Goal: Transaction & Acquisition: Purchase product/service

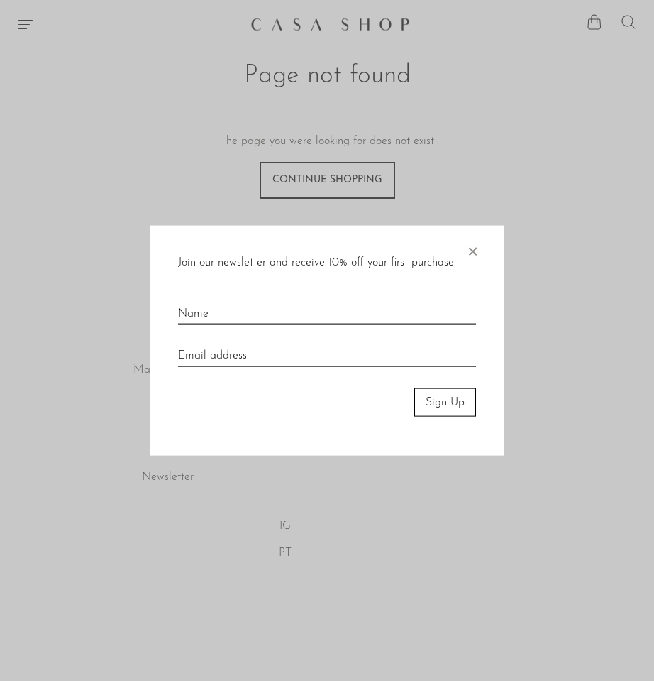
click at [606, 70] on div at bounding box center [327, 340] width 654 height 681
click at [471, 263] on span "×" at bounding box center [473, 247] width 14 height 45
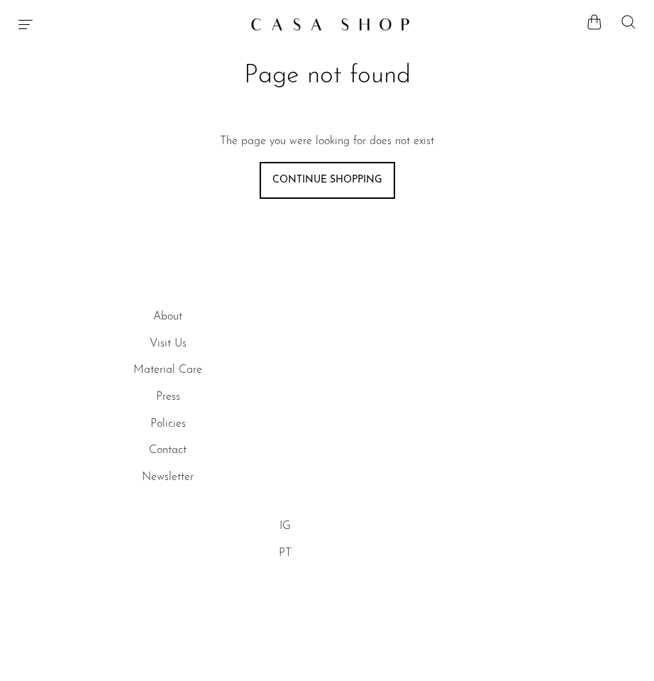
click at [626, 28] on icon at bounding box center [628, 21] width 17 height 17
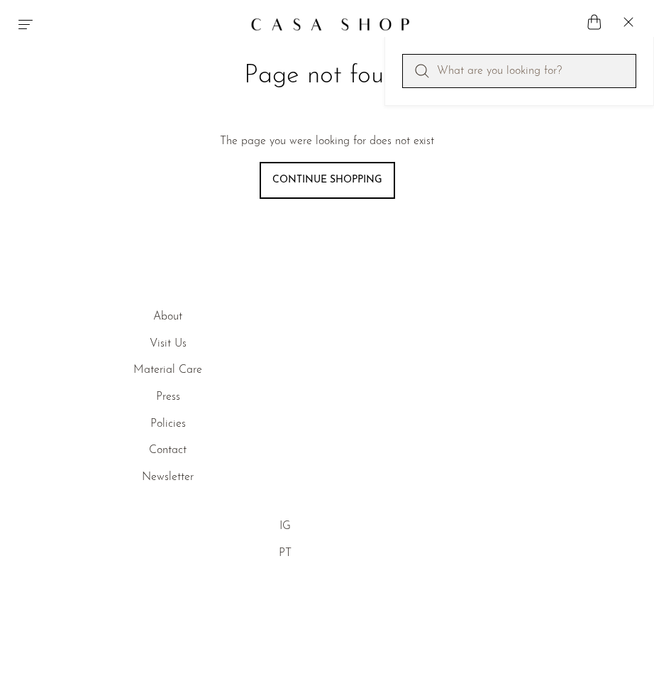
paste input "Curio Box in Green Marble"
type input "Curio Box in Green Marble"
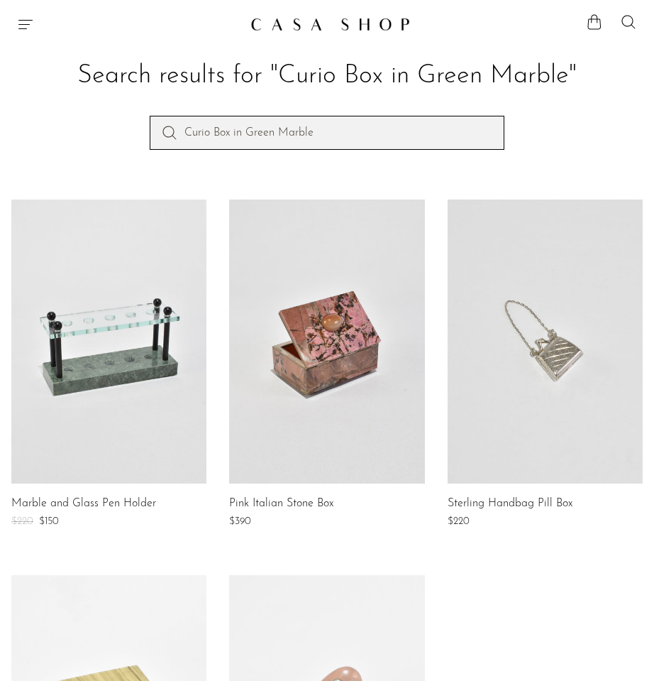
click at [327, 127] on input "Curio Box in Green Marble" at bounding box center [327, 133] width 355 height 34
type input "Curio Box"
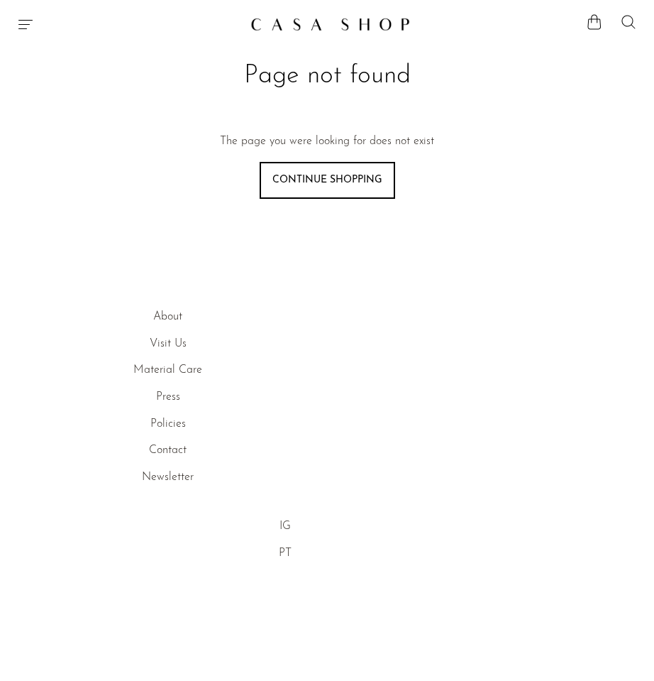
click at [626, 22] on icon at bounding box center [628, 21] width 17 height 17
paste input "Teal Glass Prism"
type input "Teal Glass Prism"
click at [626, 22] on icon at bounding box center [628, 21] width 17 height 17
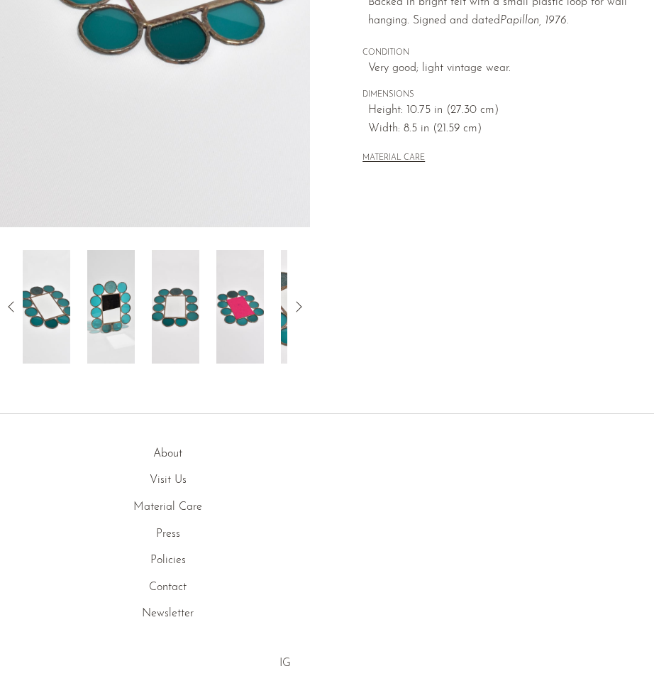
scroll to position [415, 0]
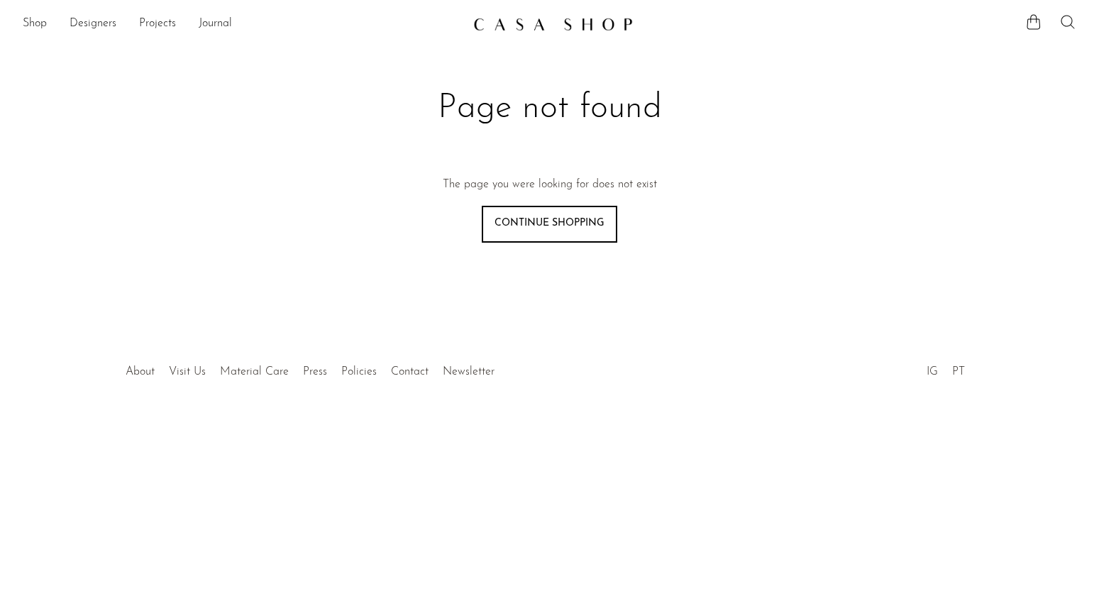
click at [1067, 21] on icon at bounding box center [1068, 21] width 17 height 17
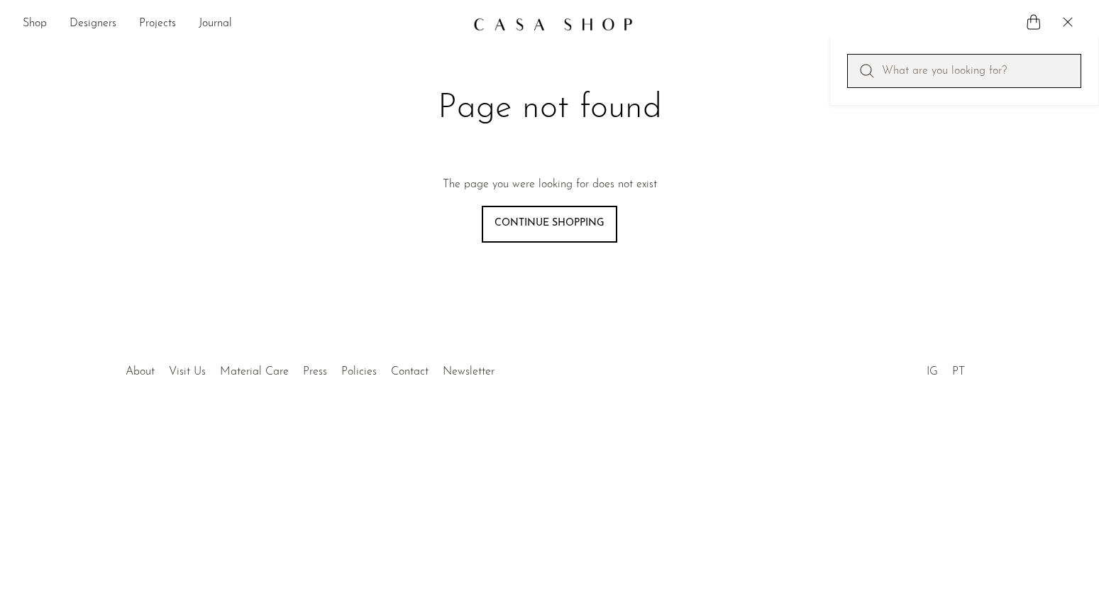
paste input "Half Moon Glass Bookends"
type input "Half Moon Glass Bookends"
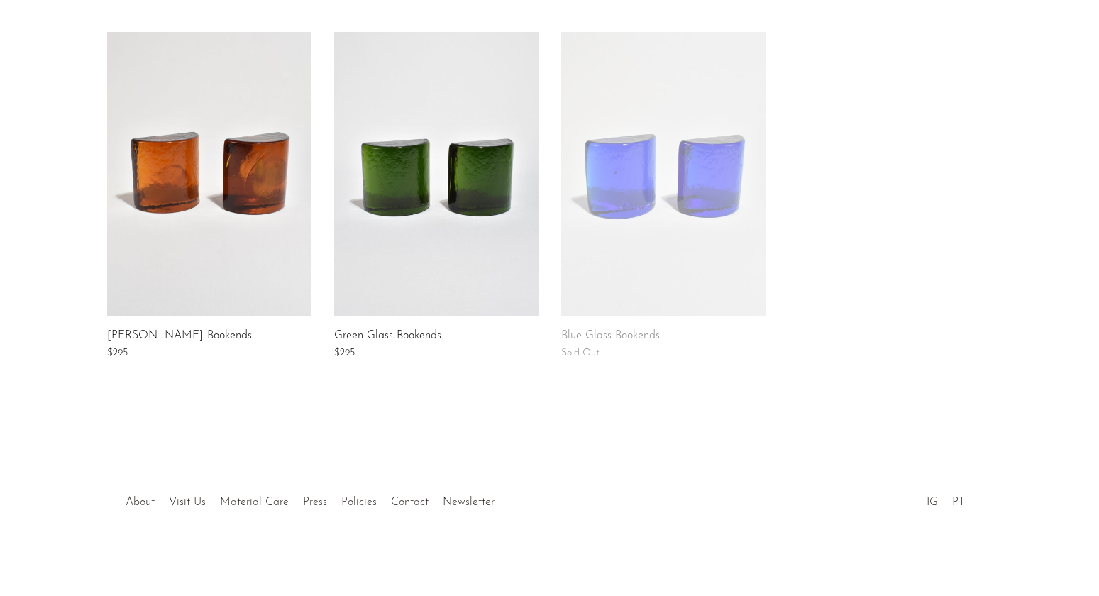
scroll to position [232, 0]
click at [198, 331] on link "[PERSON_NAME] Bookends" at bounding box center [179, 337] width 145 height 13
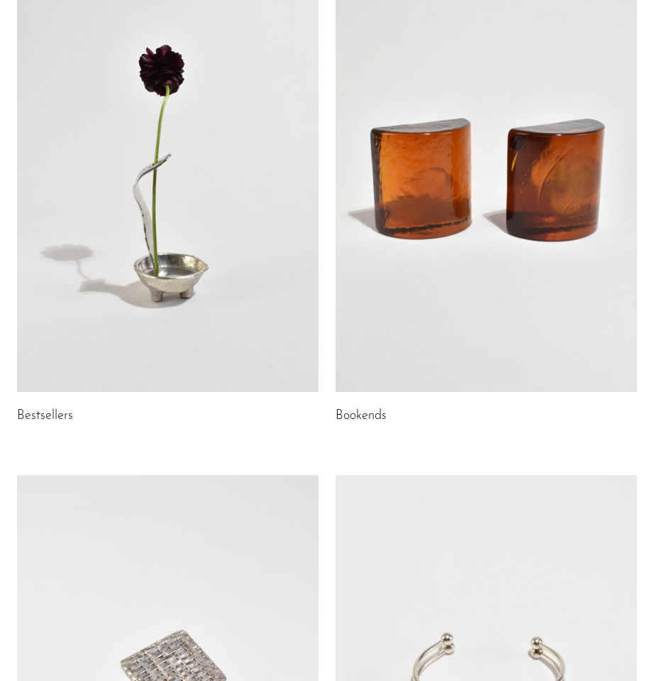
scroll to position [1134, 0]
click at [414, 329] on link at bounding box center [487, 181] width 302 height 422
